Goal: Transaction & Acquisition: Purchase product/service

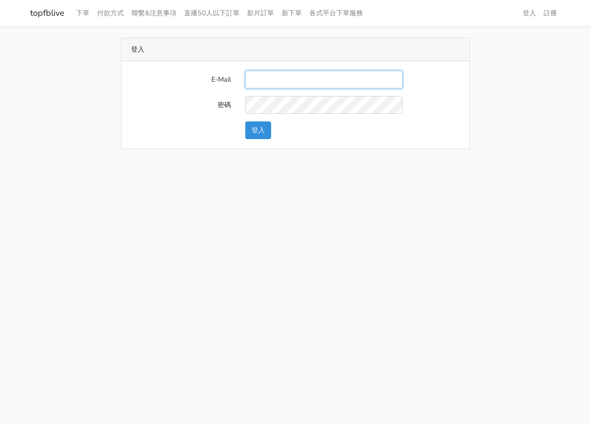
click at [320, 79] on input "E-Mail" at bounding box center [323, 80] width 157 height 18
type input "gftv30000@yahoo.com.tw"
click at [342, 87] on input "gftv30000@yahoo.com.tw" at bounding box center [323, 80] width 157 height 18
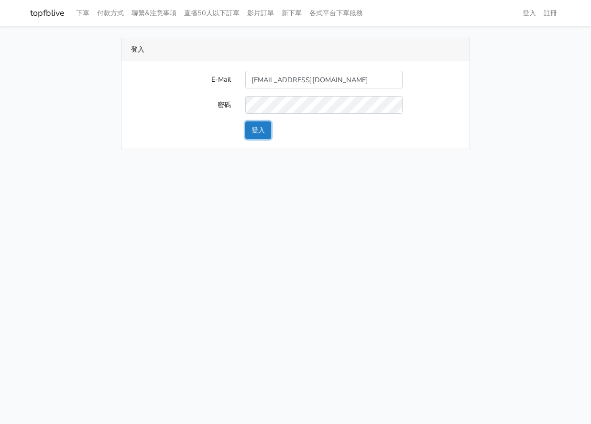
click at [260, 130] on button "登入" at bounding box center [258, 130] width 26 height 18
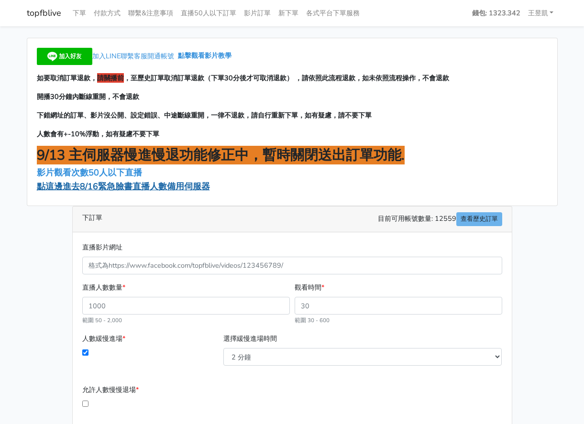
click at [81, 187] on span "點這邊進去8/16緊急臉書直播人數備用伺服器" at bounding box center [123, 186] width 173 height 11
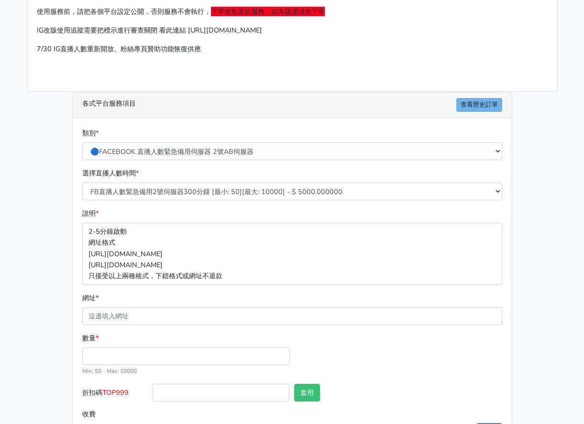
scroll to position [96, 0]
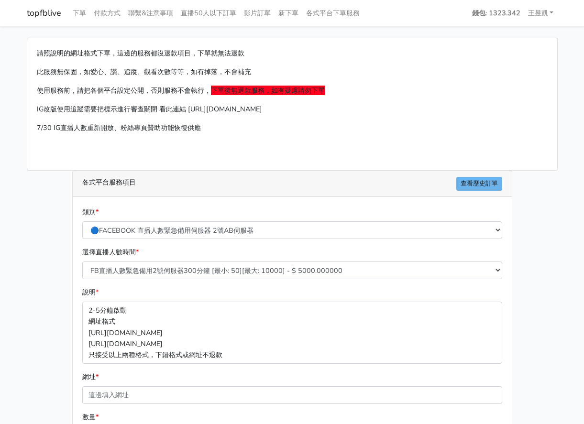
scroll to position [117, 0]
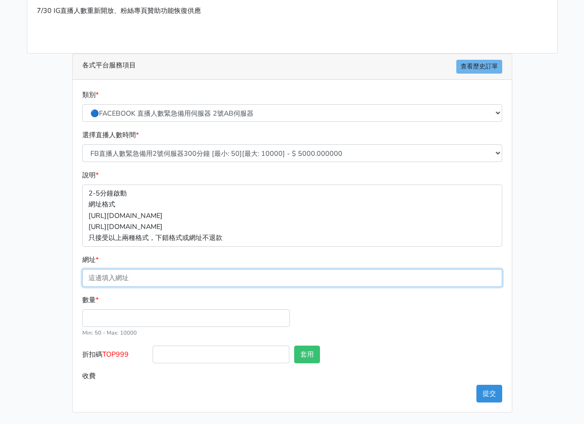
click at [175, 277] on input "網址 *" at bounding box center [292, 278] width 420 height 18
paste input "[URL][DOMAIN_NAME]"
type input "[URL][DOMAIN_NAME]"
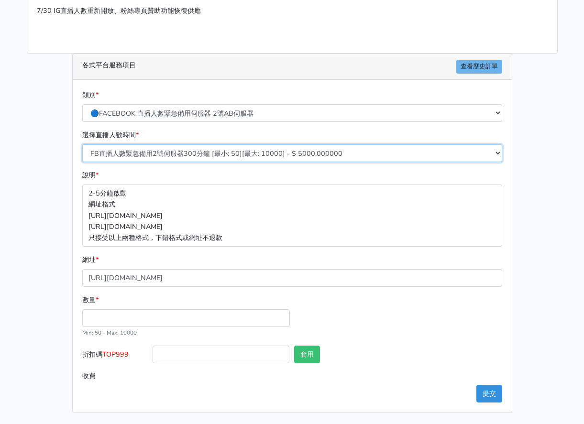
click at [183, 154] on select "FB直播人數緊急備用2號伺服器300分鐘 [最小: 50][最大: 10000] - $ 5000.000000 FB直播人數緊急備用2號伺服器60分鐘 [最…" at bounding box center [292, 153] width 420 height 18
select select "575"
click at [82, 144] on select "FB直播人數緊急備用2號伺服器300分鐘 [最小: 50][最大: 10000] - $ 5000.000000 FB直播人數緊急備用2號伺服器60分鐘 [最…" at bounding box center [292, 153] width 420 height 18
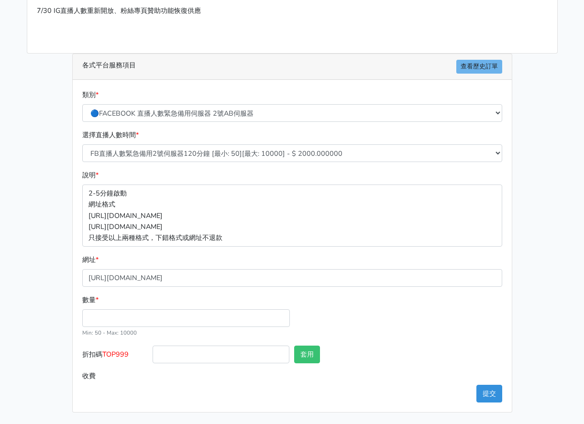
click at [25, 226] on div "請照說明的網址格式下單，這邊的服務都沒退款項目，下單就無法退款 此服務無保固，如愛心、讚、追蹤、觀看次數等等，如有掉落，不會補充 使用服務前，請把各個平台設定…" at bounding box center [292, 167] width 545 height 492
click at [113, 318] on input "數量 *" at bounding box center [186, 318] width 208 height 18
type input "100"
type input "200.000"
click at [38, 335] on div "請照說明的網址格式下單，這邊的服務都沒退款項目，下單就無法退款 此服務無保固，如愛心、讚、追蹤、觀看次數等等，如有掉落，不會補充 使用服務前，請把各個平台設定…" at bounding box center [292, 167] width 545 height 492
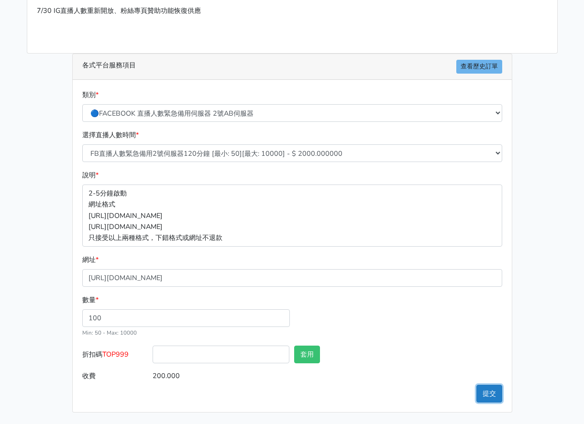
click at [496, 394] on button "提交" at bounding box center [489, 394] width 26 height 18
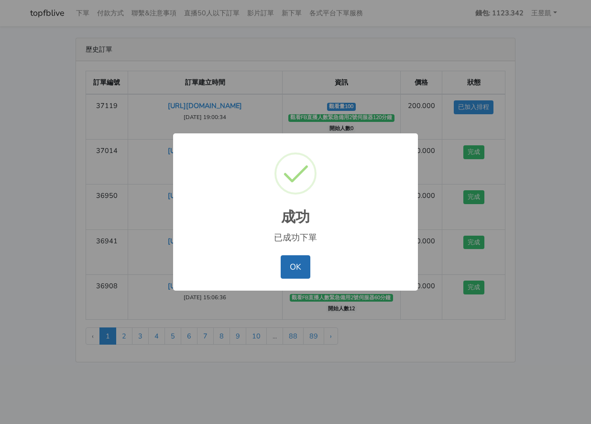
click at [294, 270] on button "OK" at bounding box center [295, 266] width 29 height 23
